Goal: Task Accomplishment & Management: Complete application form

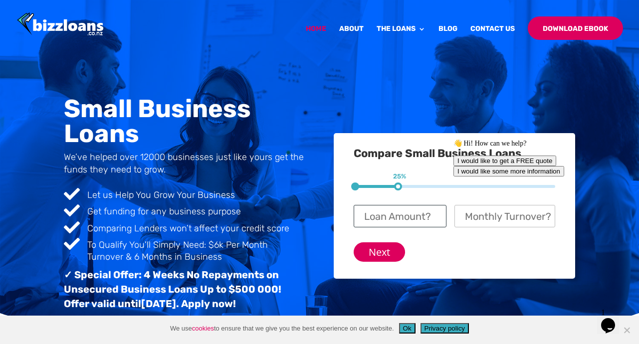
click at [374, 217] on input "Loan Amount? *" at bounding box center [400, 216] width 93 height 22
type input "$ 15,000"
click at [454, 139] on icon "Chat attention grabber" at bounding box center [454, 139] width 0 height 0
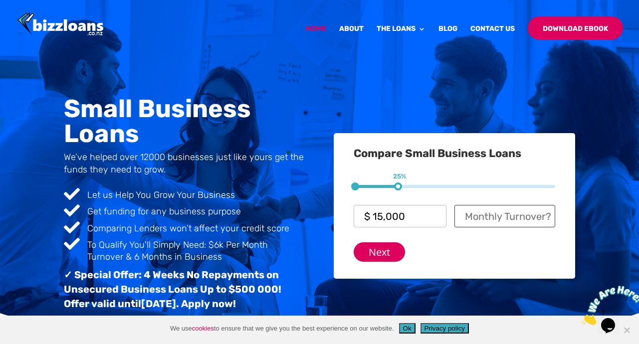
click at [530, 216] on input "Monthly Turnover? *" at bounding box center [505, 216] width 101 height 22
click at [395, 249] on input "Next" at bounding box center [379, 252] width 51 height 19
type input "$ 6,500"
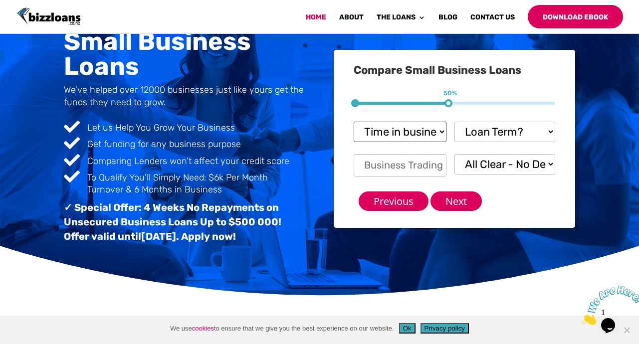
click at [384, 140] on select "Time in business? Startup under 6 months 6-12 months Over 12 months Over 24 mon…" at bounding box center [400, 132] width 93 height 20
select select "6-12 months"
click at [354, 122] on select "Time in business? Startup under 6 months 6-12 months Over 12 months Over 24 mon…" at bounding box center [400, 132] width 93 height 20
click at [478, 129] on select "Loan Term? 1-3 months 3-6 months 6 - 12 months 12 - 18 months 18 - 24 months 24…" at bounding box center [505, 132] width 101 height 20
select select "12 - 18 months"
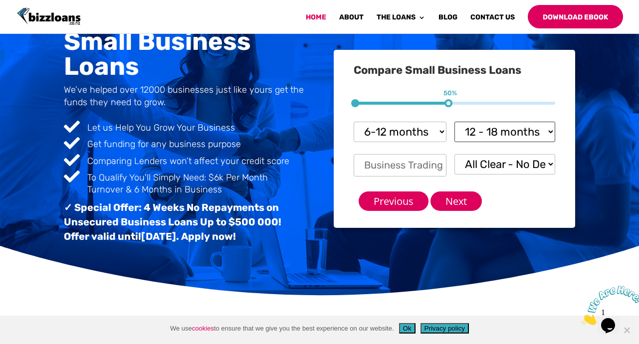
click at [455, 122] on select "Loan Term? 1-3 months 3-6 months 6 - 12 months 12 - 18 months 18 - 24 months 24…" at bounding box center [505, 132] width 101 height 20
click at [375, 172] on input "Business Trading Name *" at bounding box center [400, 165] width 93 height 22
type input "SWAMI TRADING CO LIMITED"
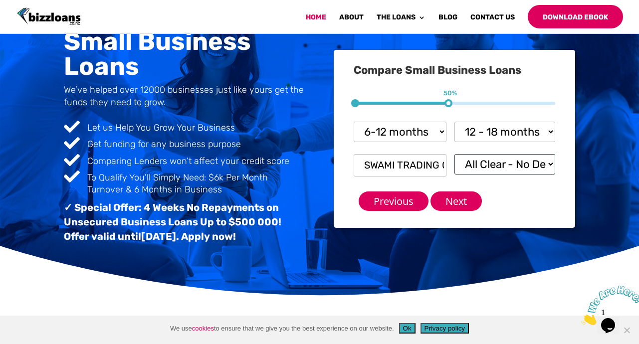
click at [469, 164] on select "All Clear - No Defaults I Have Paid Defaults I have Unpaid Defaults" at bounding box center [505, 164] width 101 height 20
select select "I Have Paid Defaults"
click at [455, 154] on select "All Clear - No Defaults I Have Paid Defaults I have Unpaid Defaults" at bounding box center [505, 164] width 101 height 20
click at [446, 199] on input "Next" at bounding box center [456, 201] width 51 height 19
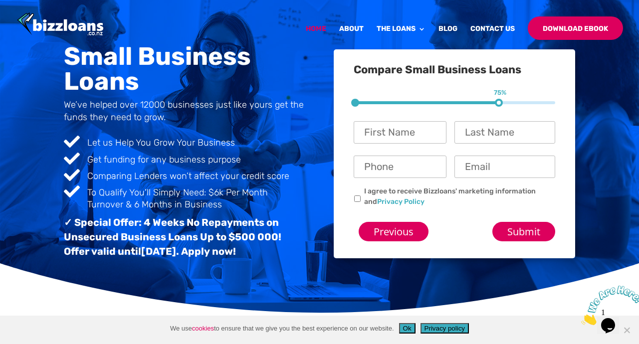
scroll to position [14, 24]
click at [393, 137] on input "First Name *" at bounding box center [400, 132] width 93 height 22
type input "[PERSON_NAME]"
type input "Avaiya"
type input "0212773278"
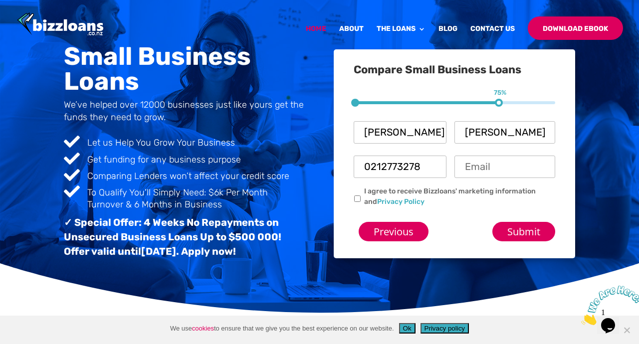
type input "smtcnz@outlook.com"
click at [356, 199] on input "I agree to receive Bizzloans' marketing information and Privacy Policy" at bounding box center [357, 199] width 6 height 6
checkbox input "true"
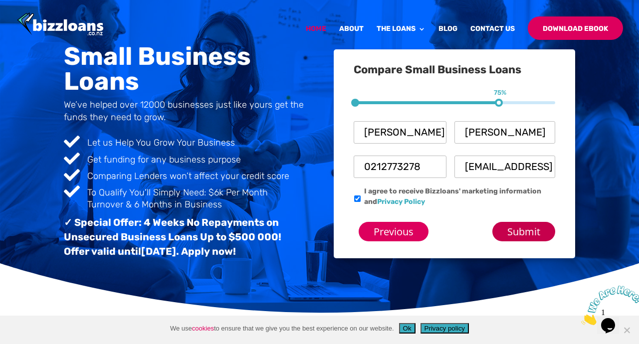
click at [527, 234] on input "Submit" at bounding box center [524, 231] width 63 height 19
